Goal: Task Accomplishment & Management: Manage account settings

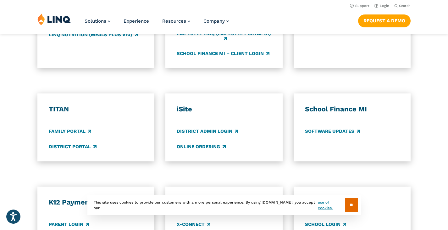
scroll to position [346, 0]
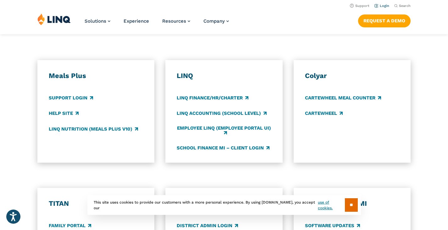
click at [382, 5] on link "Login" at bounding box center [382, 6] width 15 height 4
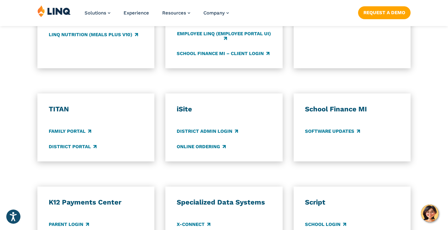
scroll to position [472, 0]
